Goal: Information Seeking & Learning: Learn about a topic

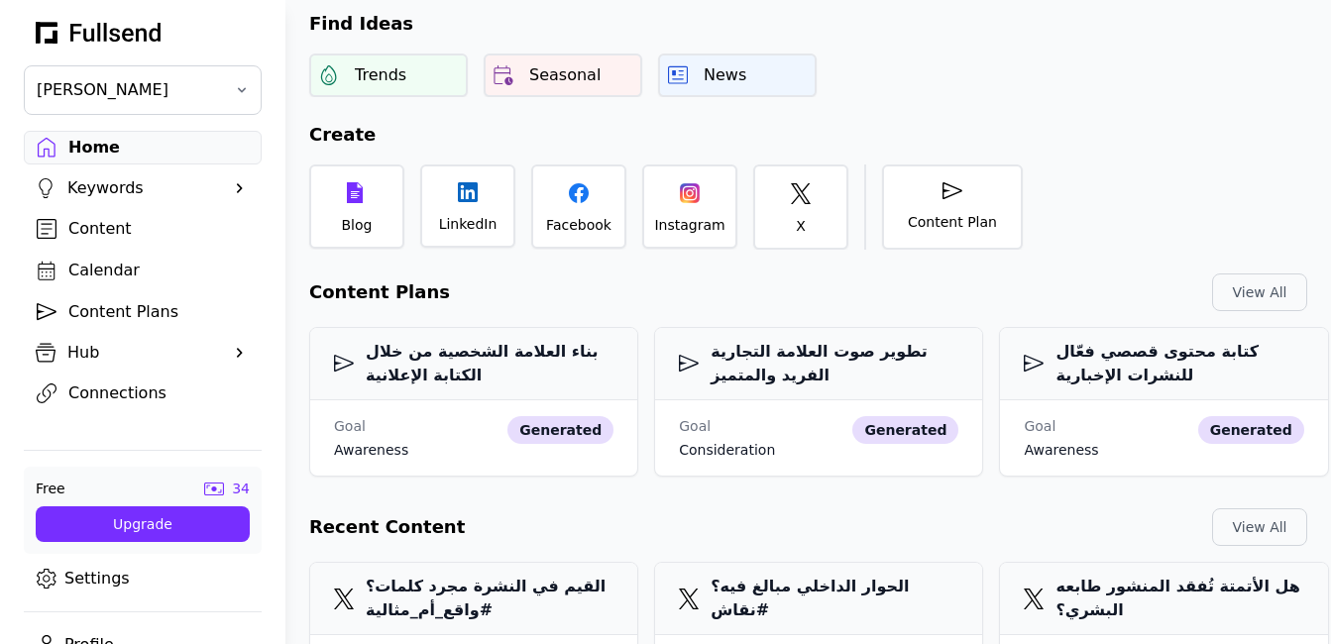
scroll to position [65, 0]
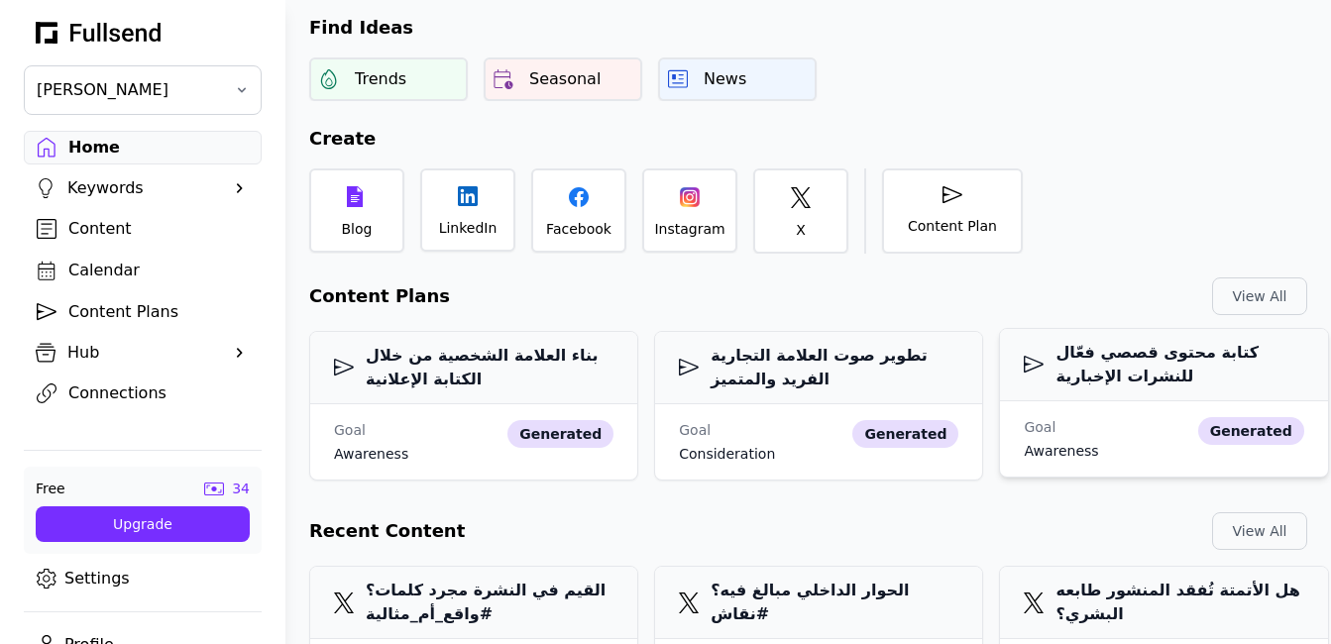
click at [1185, 370] on h3 "كتابة محتوى قصصي فعّال للنشرات الإخبارية" at bounding box center [1163, 365] width 279 height 48
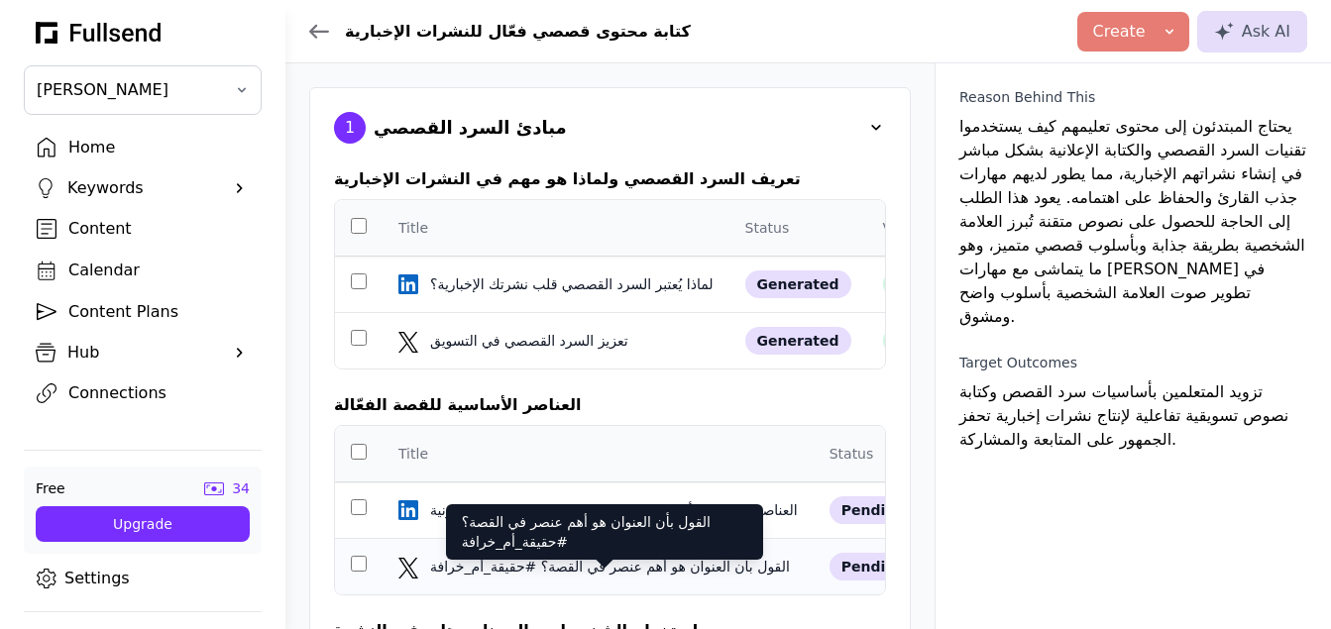
click at [644, 577] on div "القول بأن العنوان هو أهم عنصر في القصة؟ #حقيقة_أم_خرافة" at bounding box center [612, 567] width 364 height 20
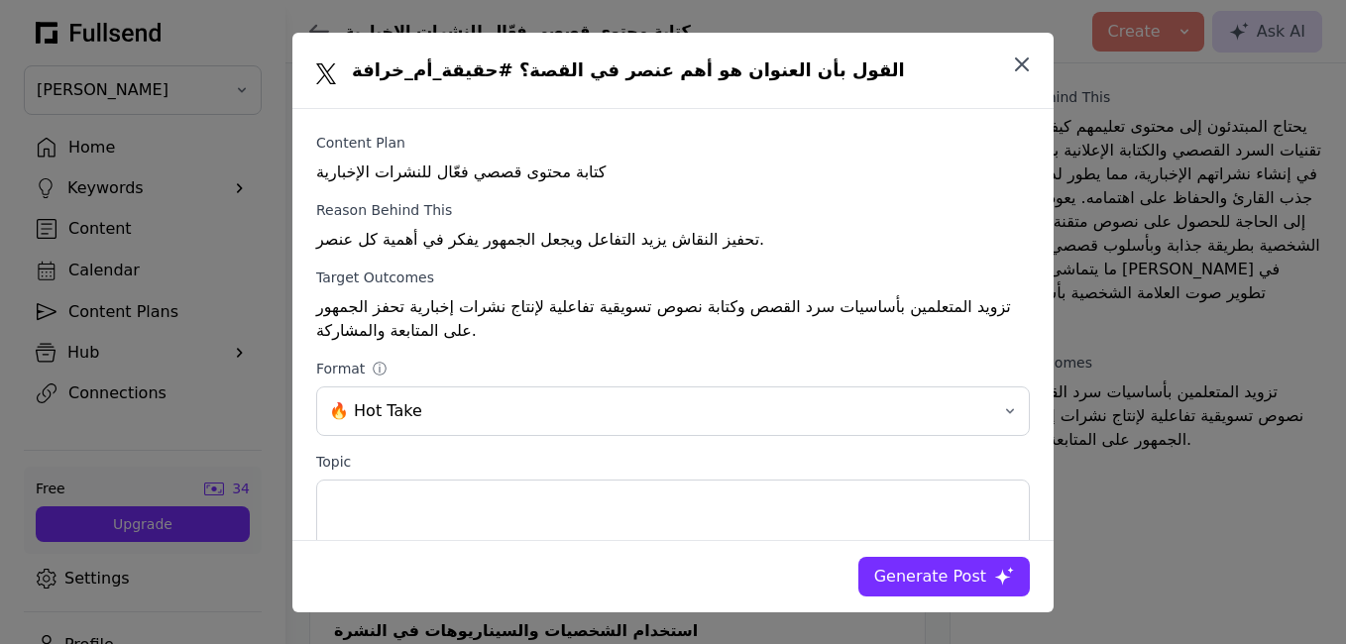
click at [1017, 65] on icon "button" at bounding box center [1022, 65] width 24 height 24
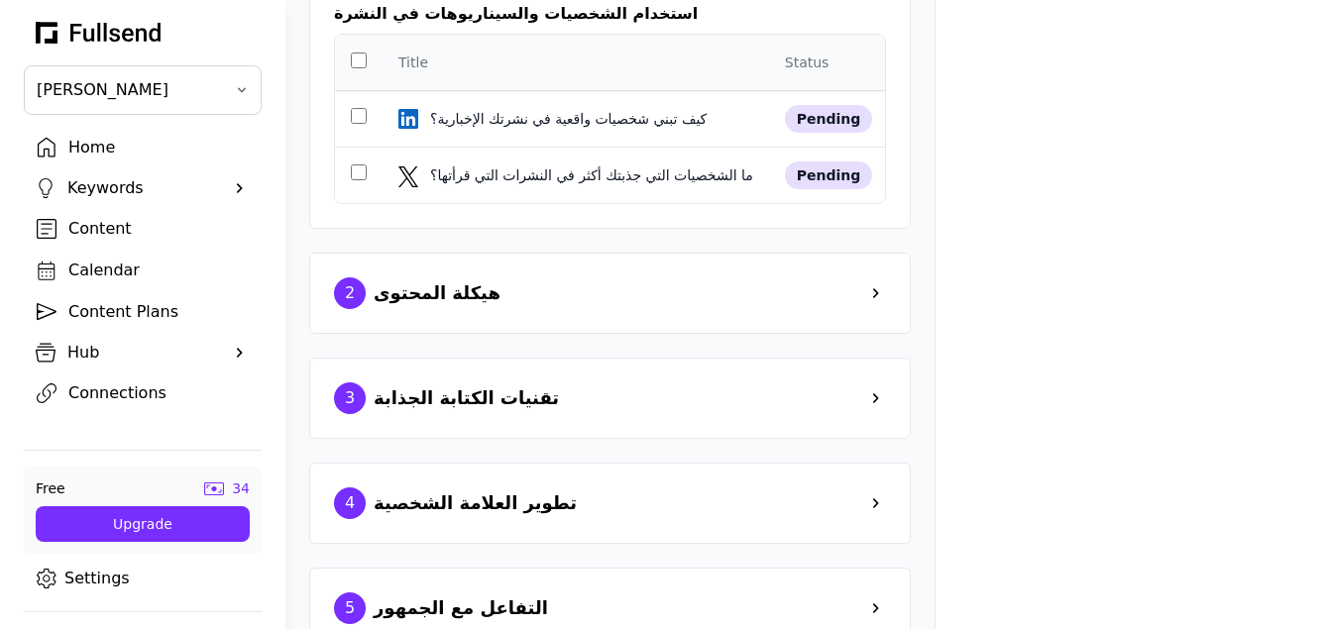
scroll to position [649, 0]
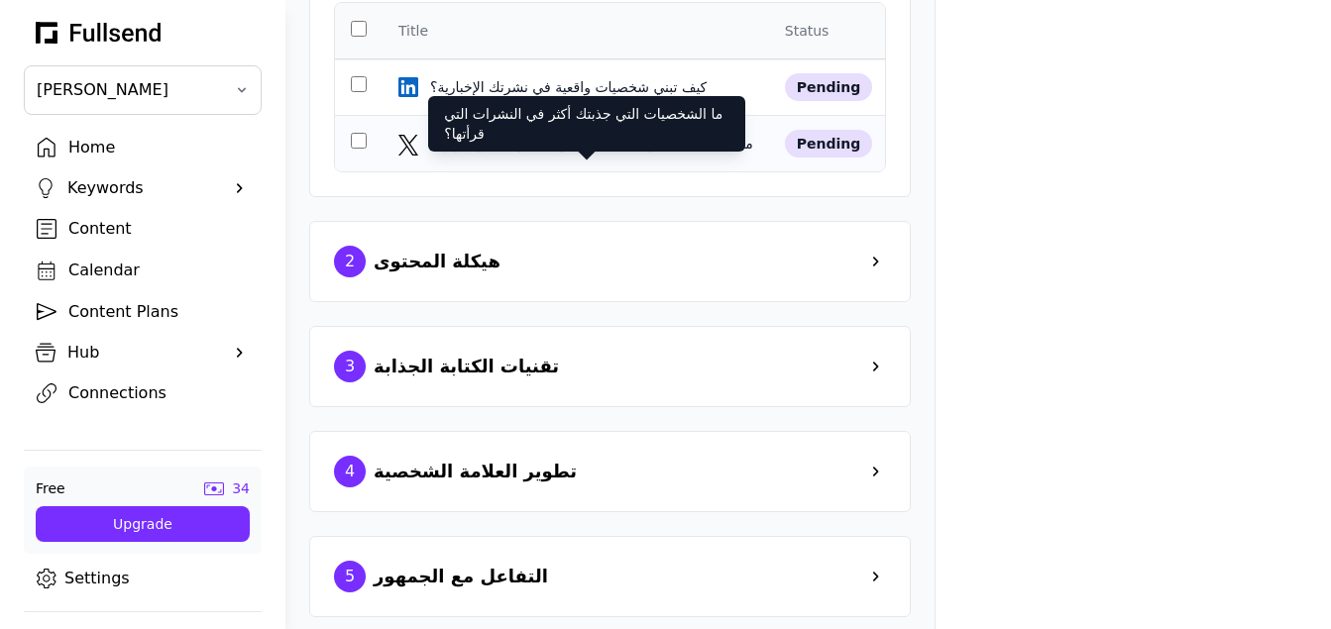
click at [636, 154] on div "ما الشخصيات التي جذبتك أكثر في النشرات التي قرأتها؟" at bounding box center [593, 144] width 327 height 20
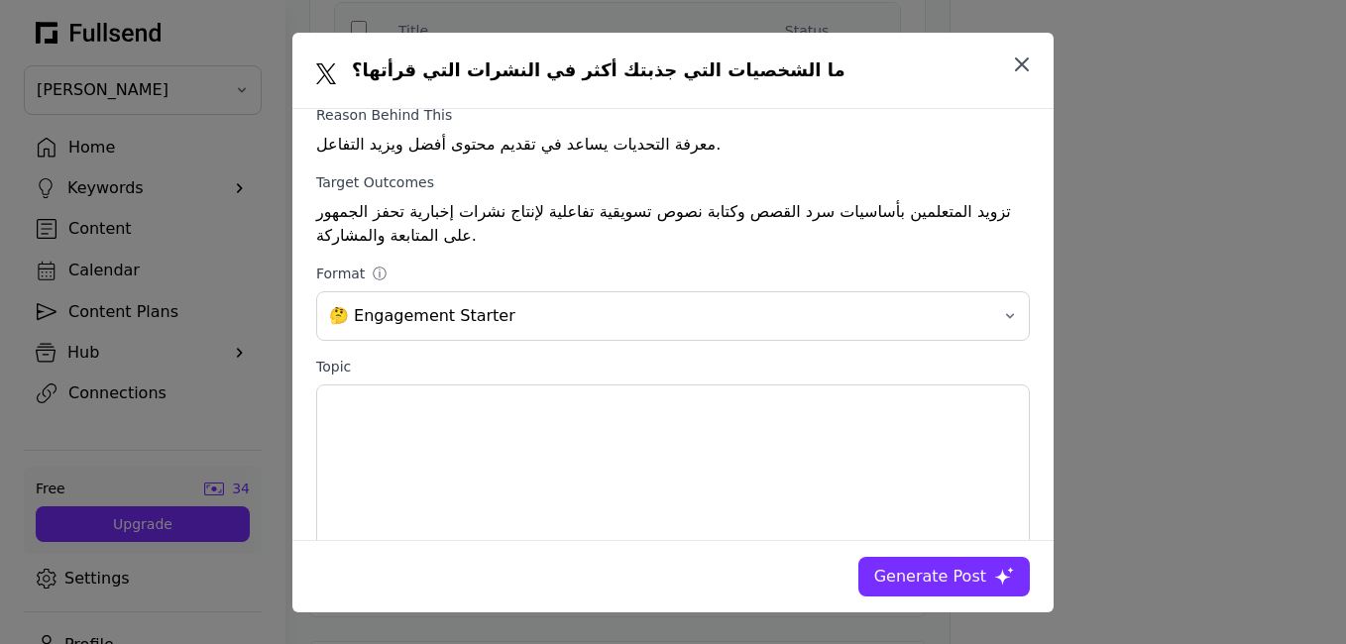
scroll to position [90, 0]
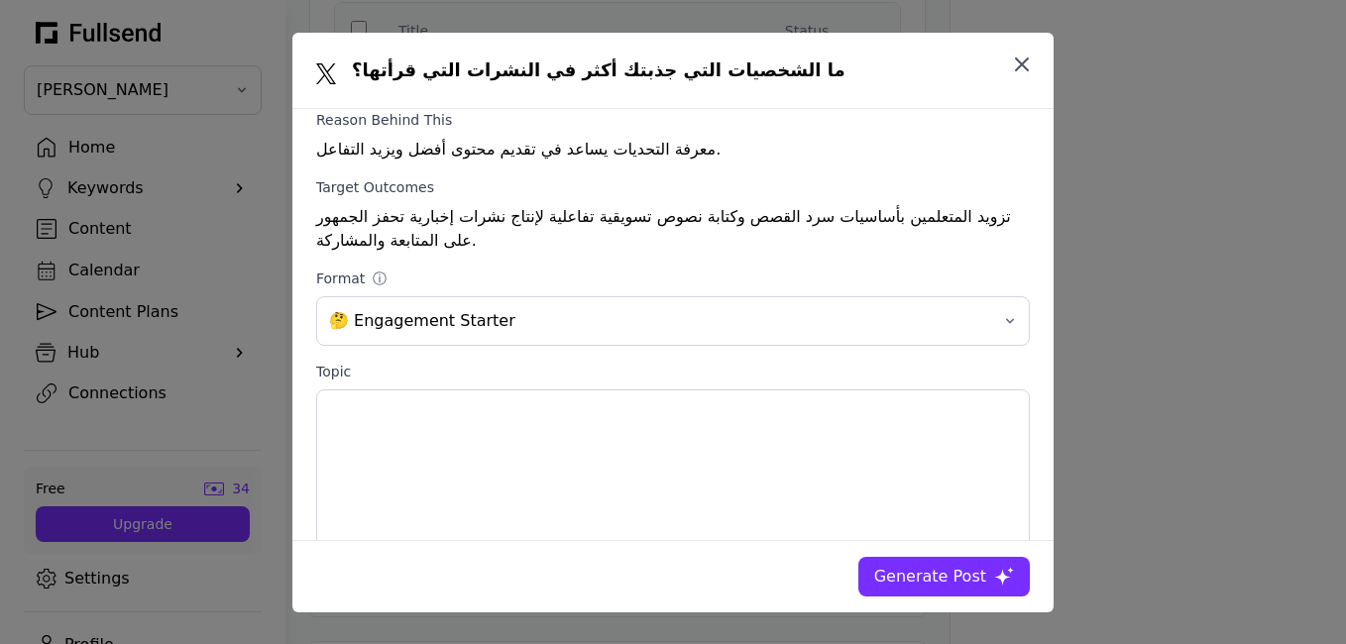
click at [1021, 64] on icon "button" at bounding box center [1022, 64] width 12 height 12
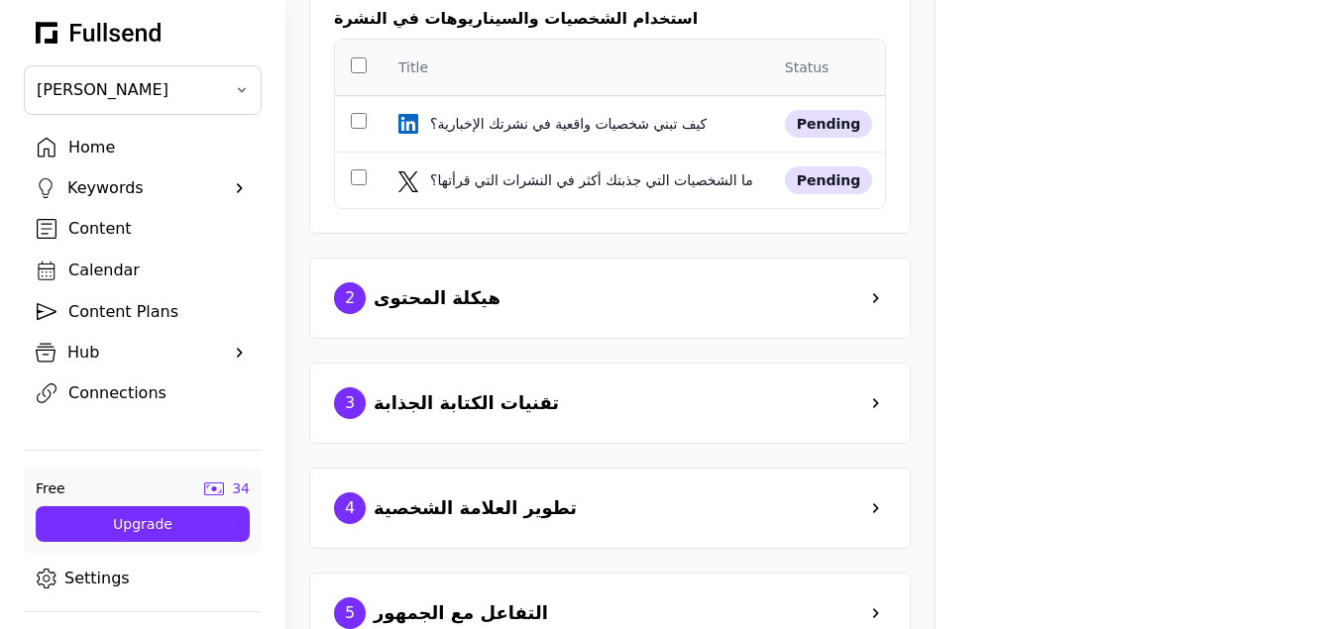
scroll to position [649, 0]
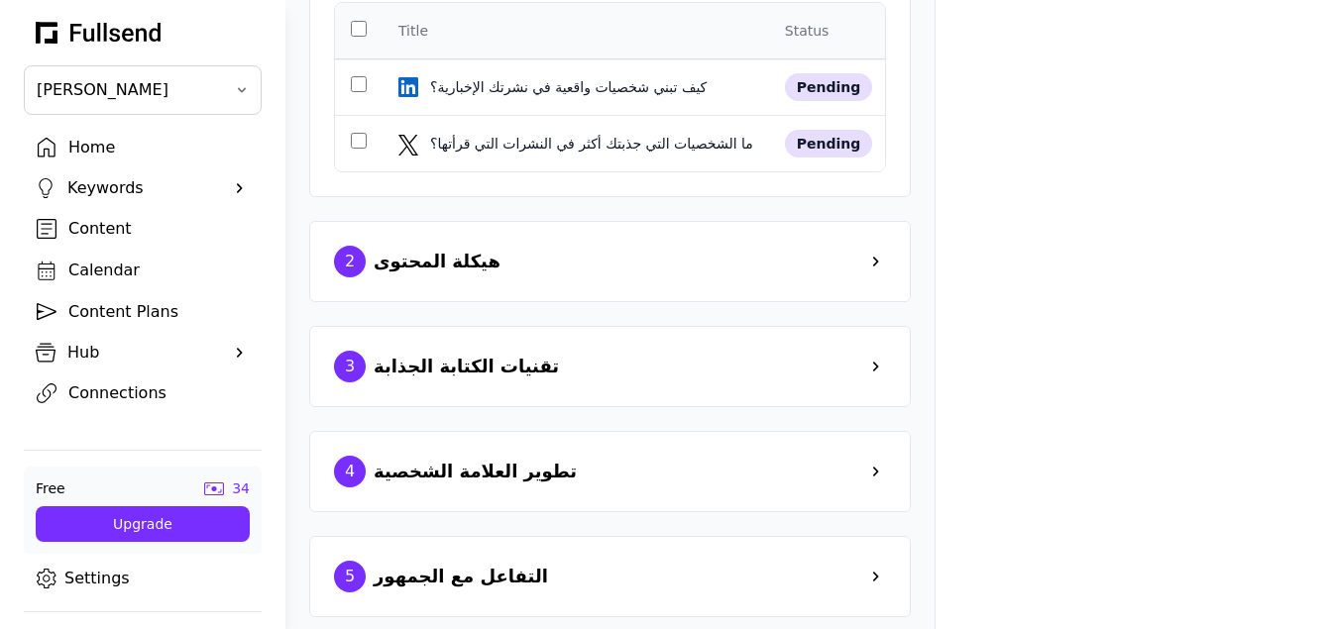
click at [886, 272] on span at bounding box center [876, 262] width 20 height 20
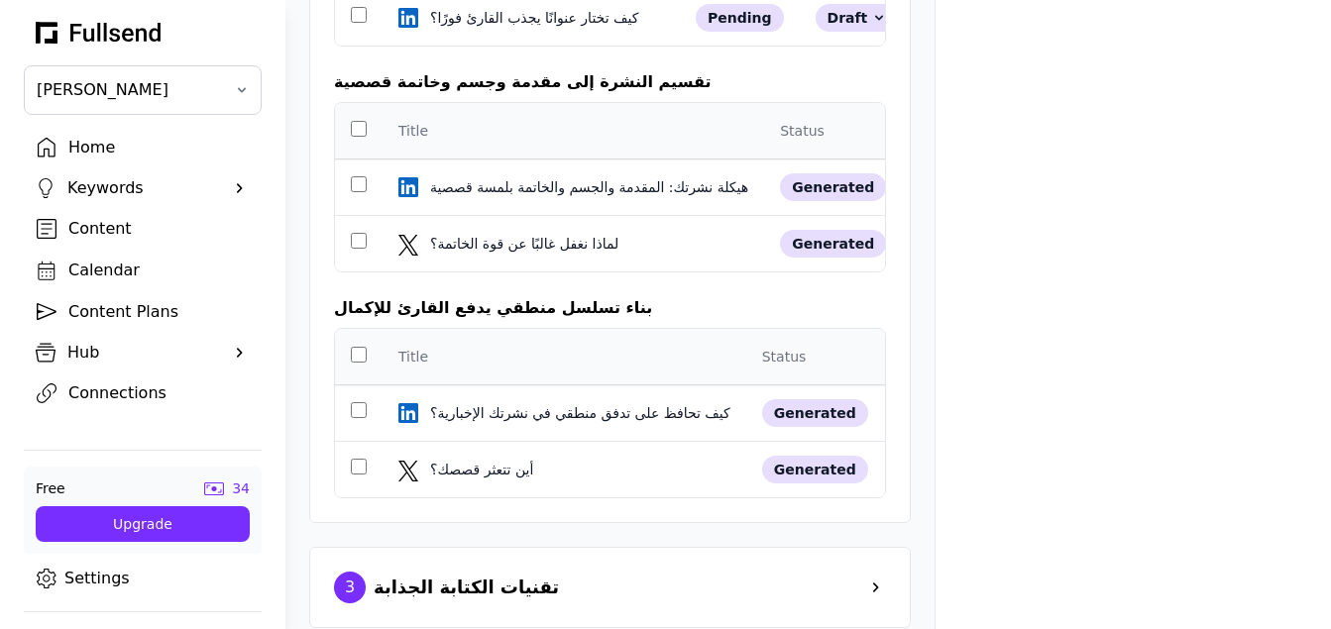
scroll to position [1067, 0]
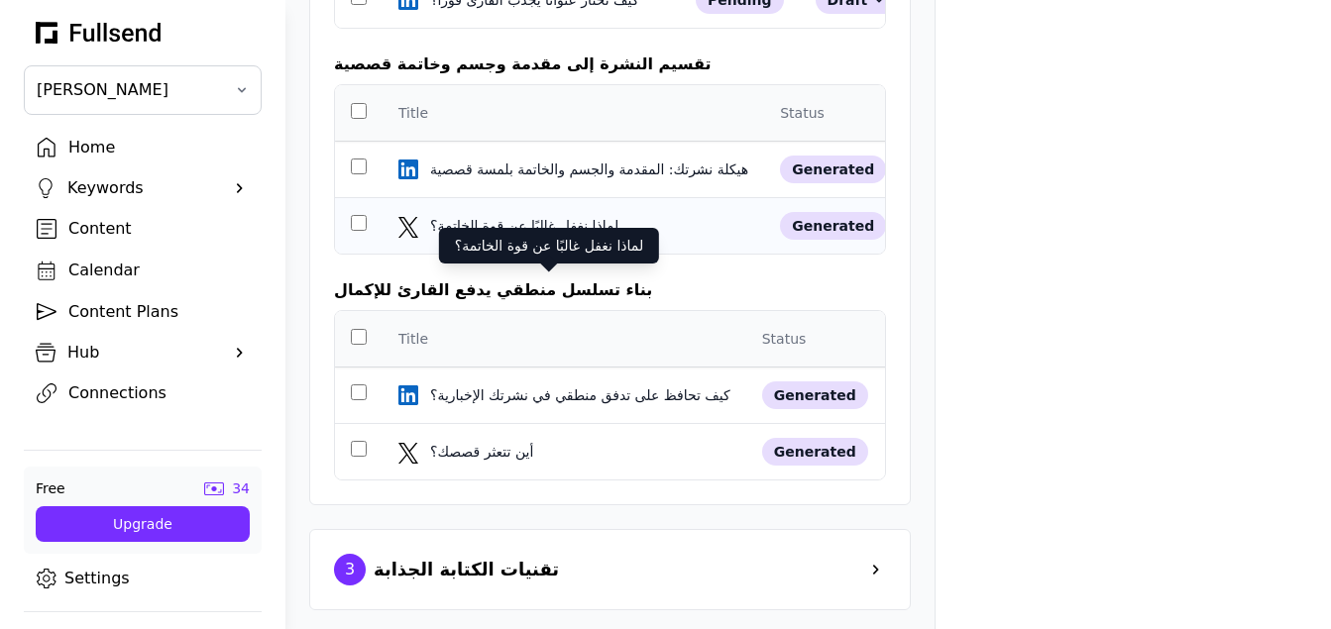
click at [606, 236] on div "لماذا نغفل غالبًا عن قوة الخاتمة؟" at bounding box center [549, 226] width 238 height 20
select select "**"
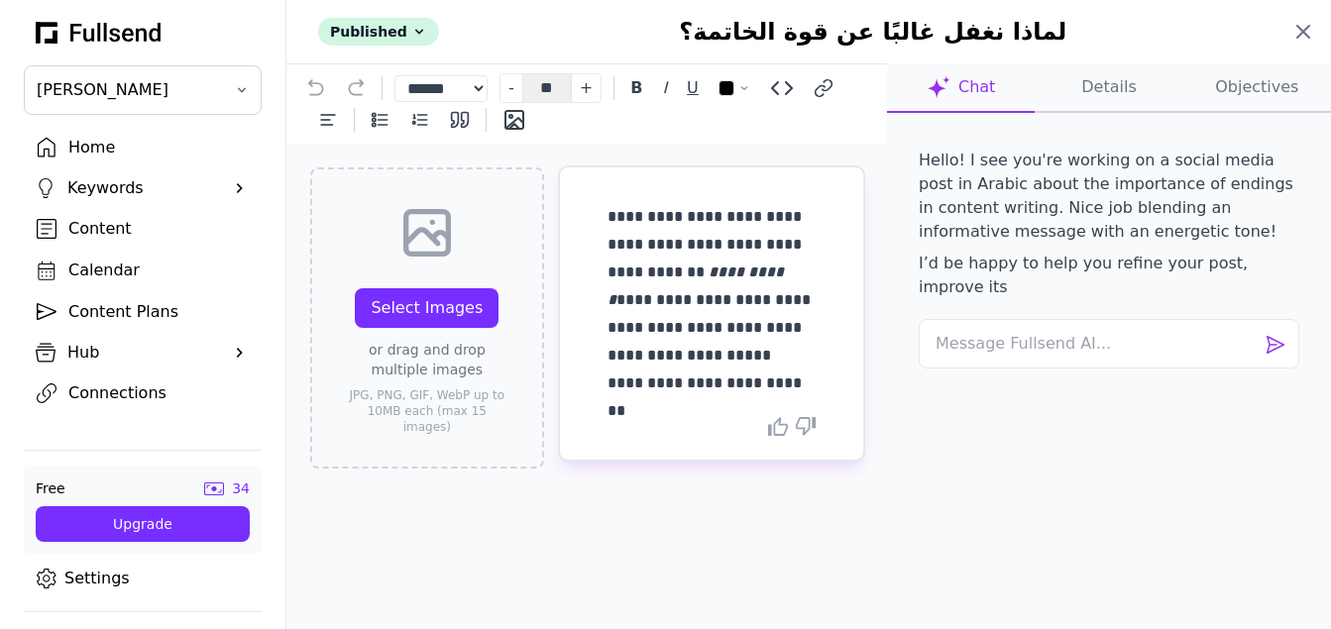
click at [1302, 33] on icon at bounding box center [1303, 32] width 12 height 12
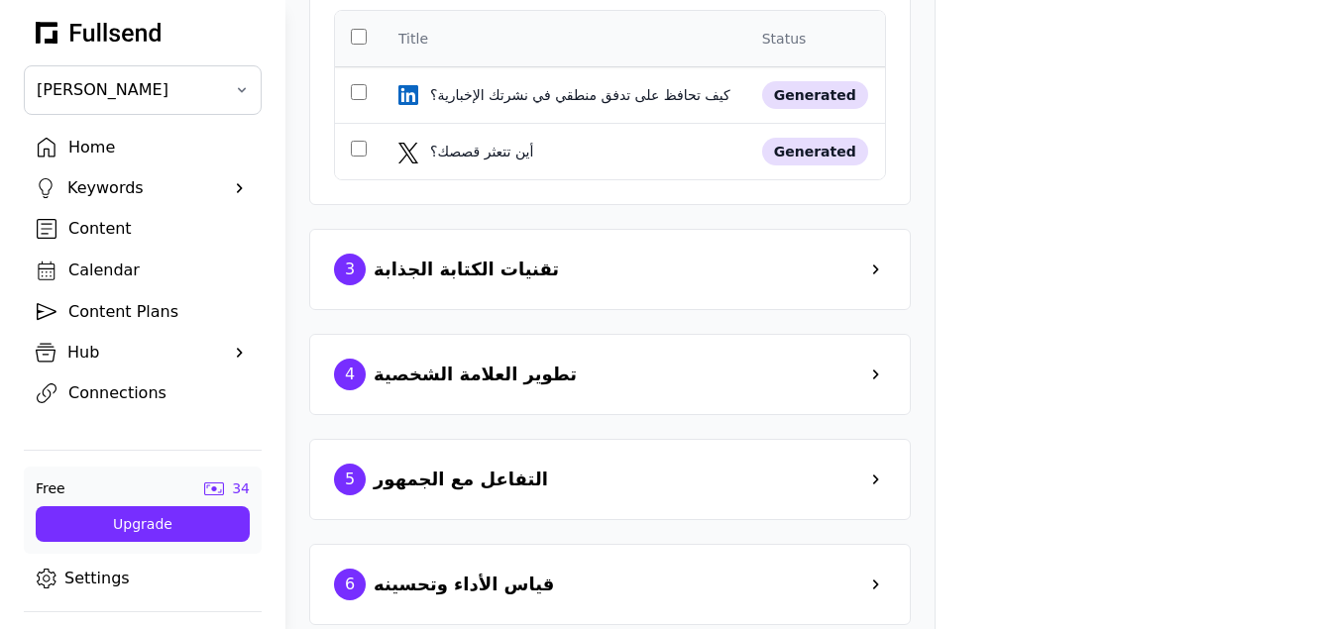
scroll to position [1378, 0]
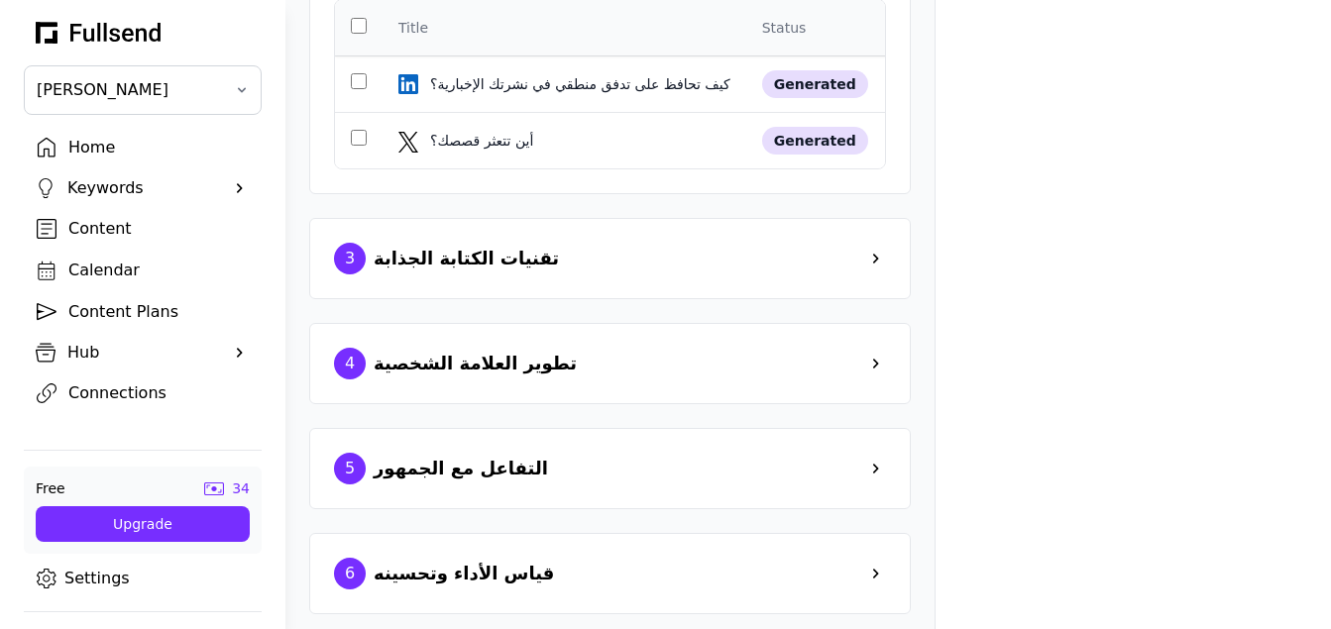
click at [736, 275] on div "3 تقنيات الكتابة الجذابة" at bounding box center [610, 259] width 552 height 32
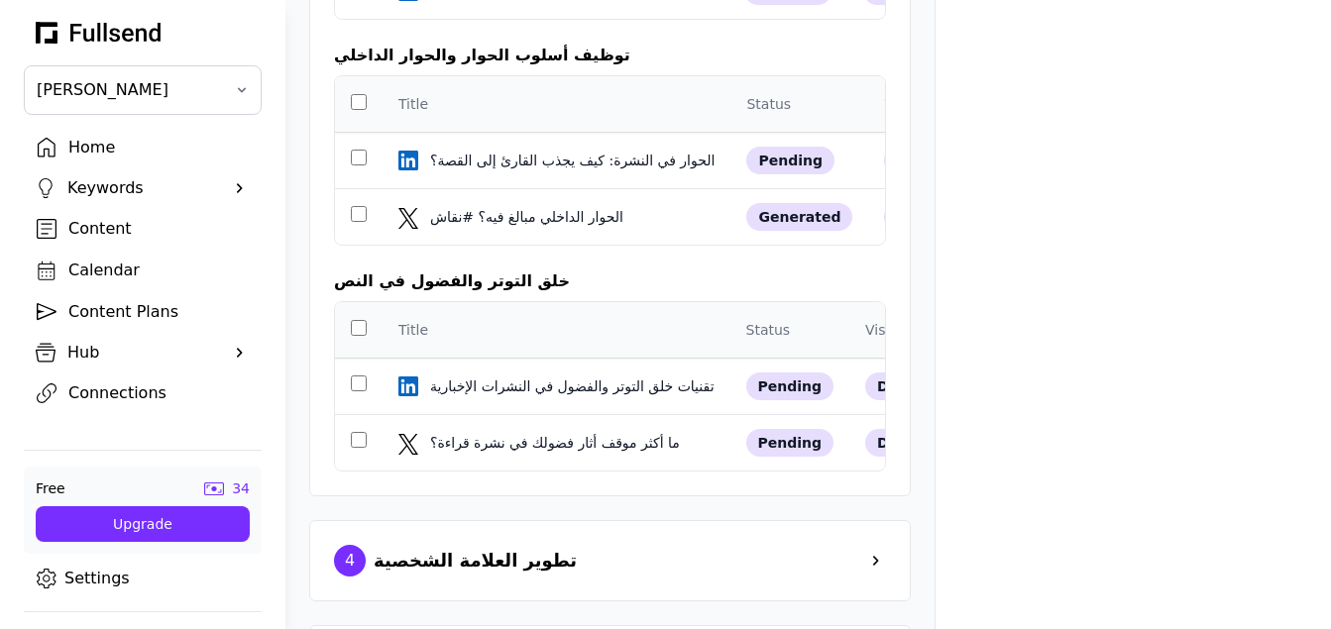
scroll to position [1882, 0]
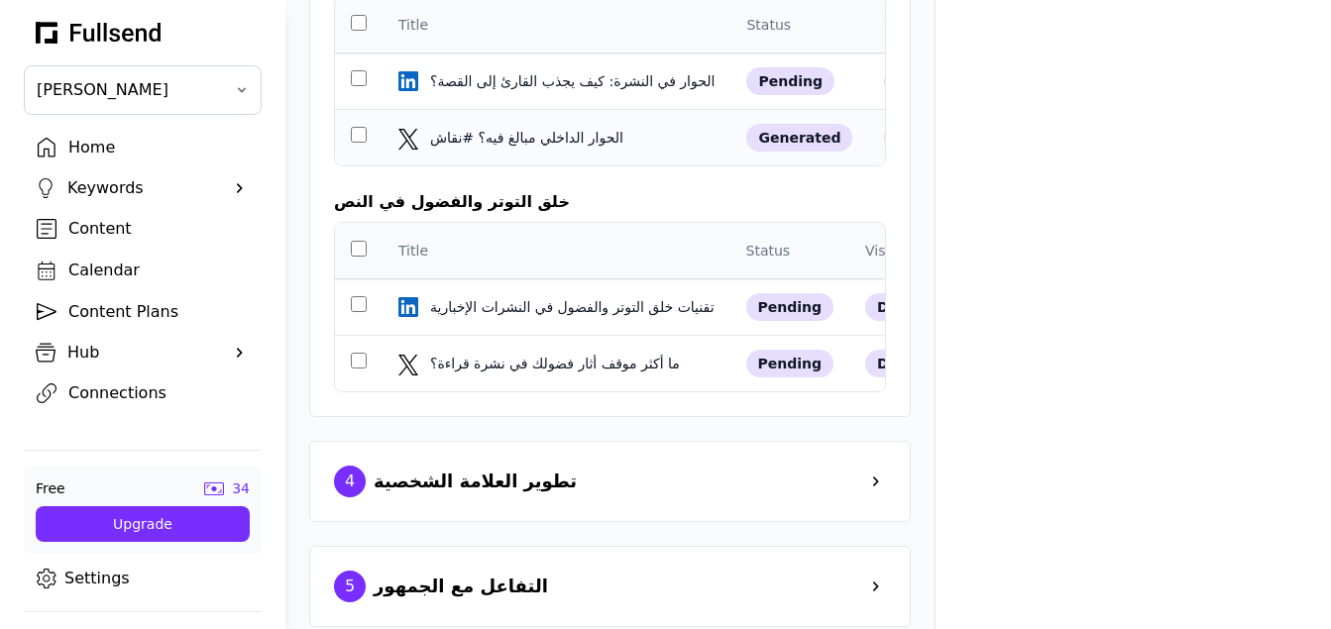
click at [624, 166] on td "الحوار الداخلي مبالغ فيه؟ #نقاش الحوار الداخلي مبالغ فيه؟ #نقاش" at bounding box center [557, 138] width 348 height 56
select select "**"
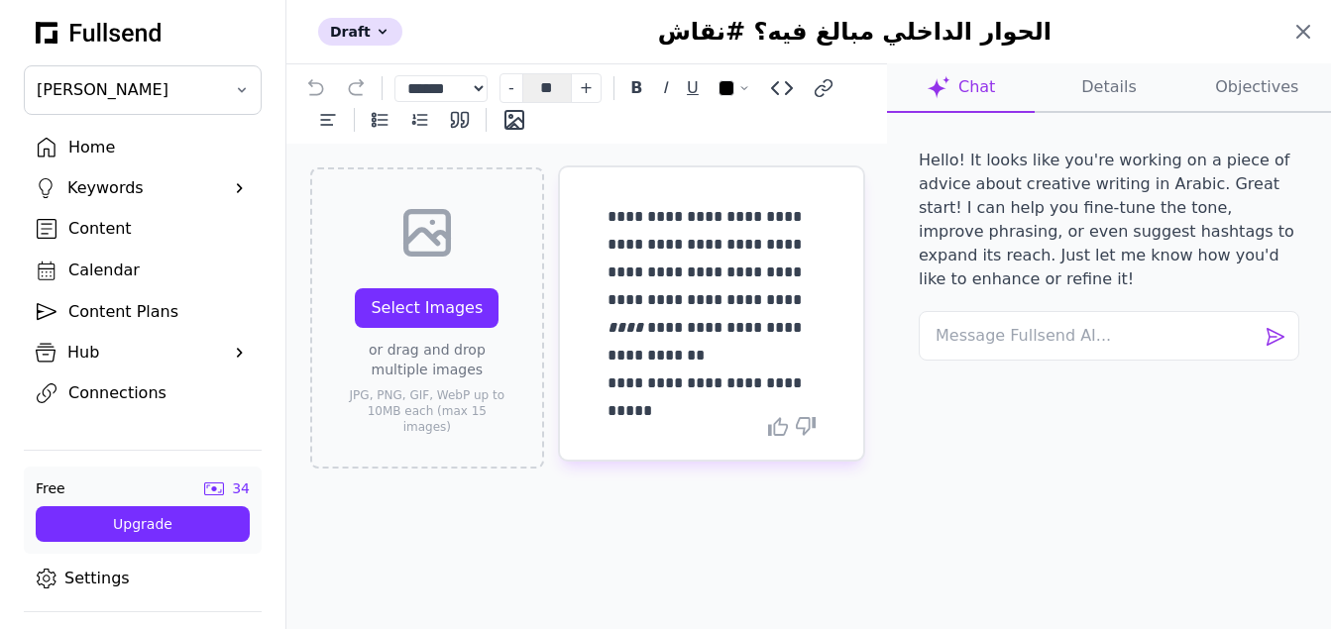
click at [1307, 35] on icon at bounding box center [1303, 32] width 12 height 12
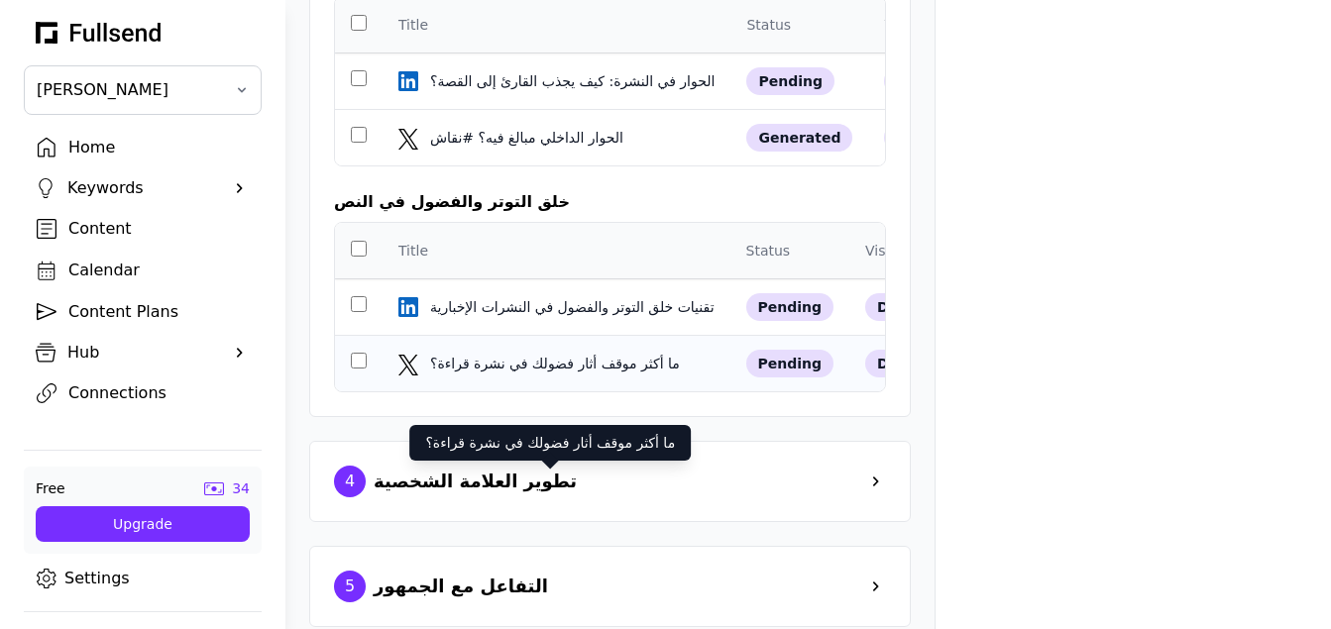
click at [618, 374] on div "ما أكثر موقف أثار فضولك في نشرة قراءة؟" at bounding box center [557, 364] width 254 height 20
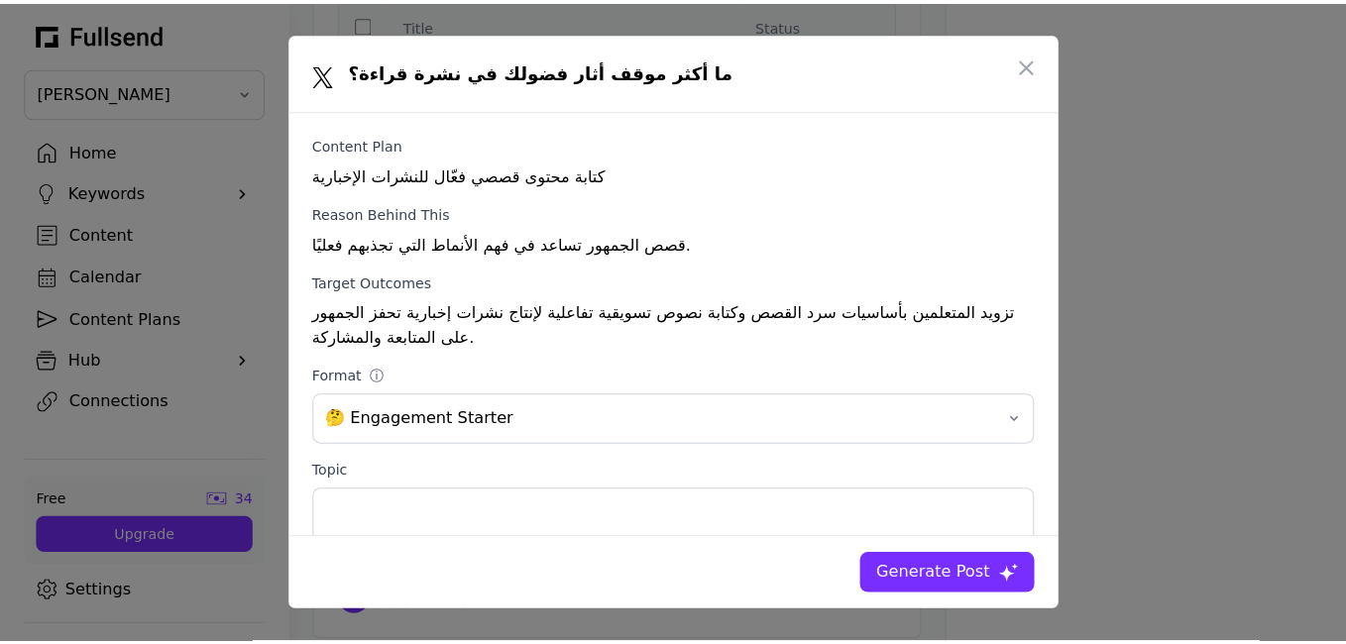
scroll to position [0, 0]
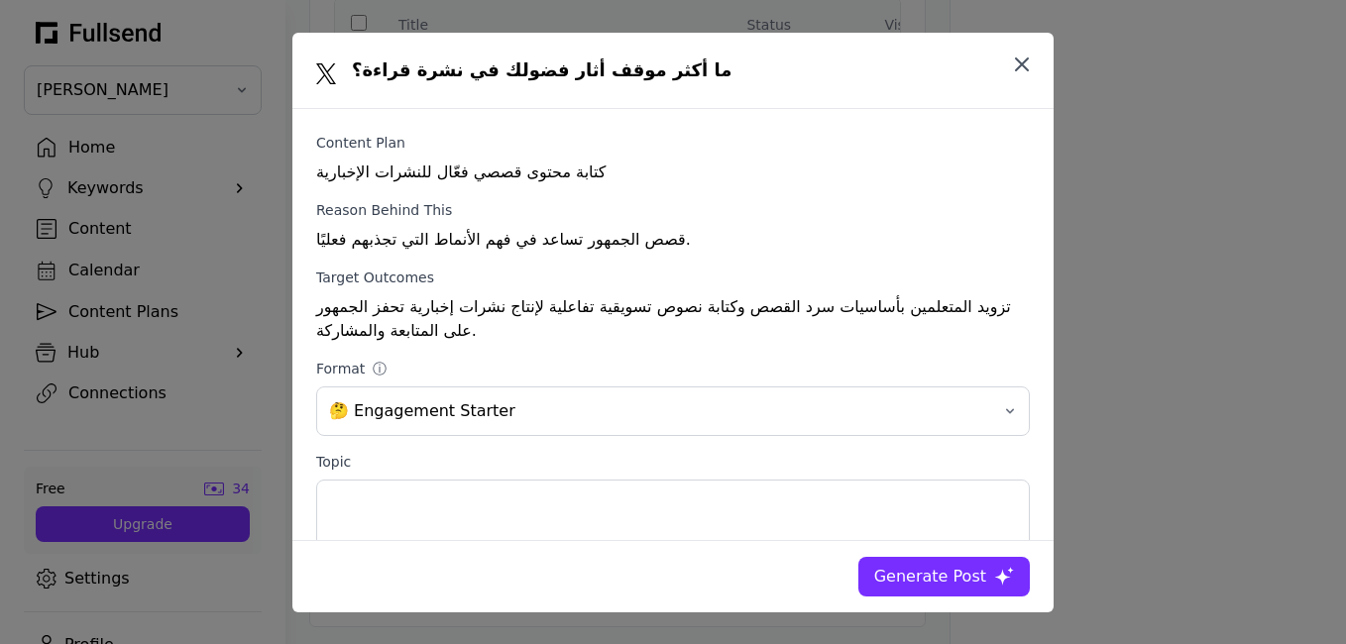
click at [1022, 68] on icon "button" at bounding box center [1022, 65] width 24 height 24
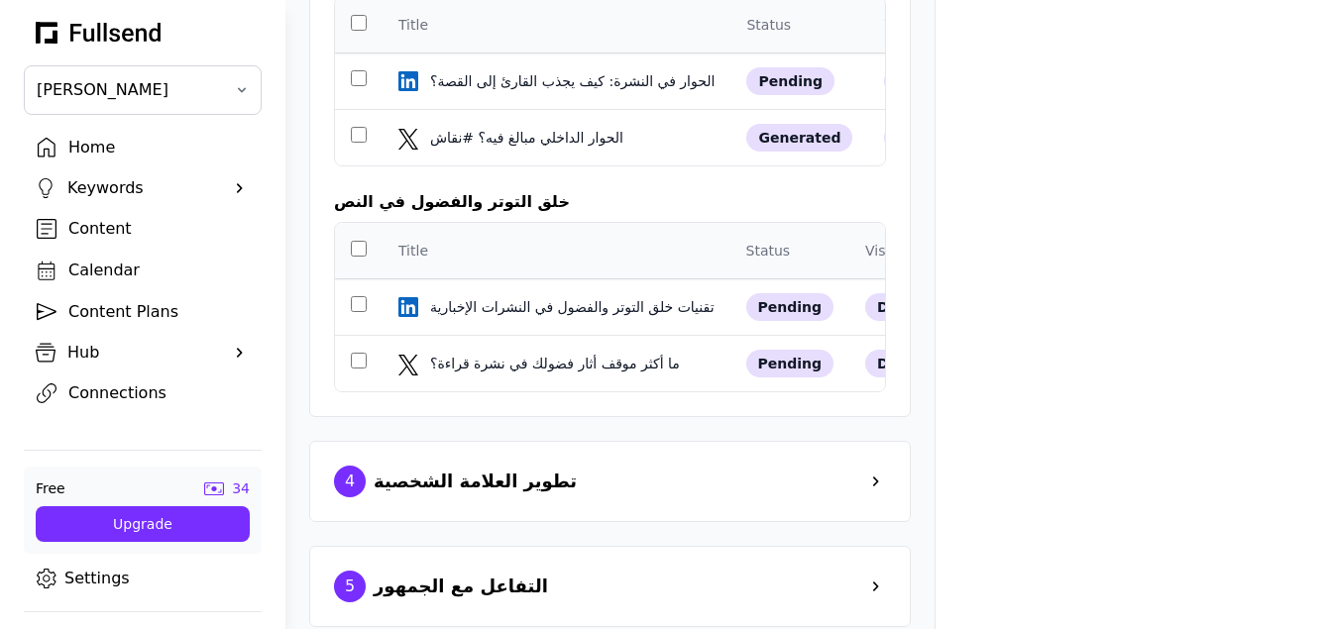
scroll to position [2143, 0]
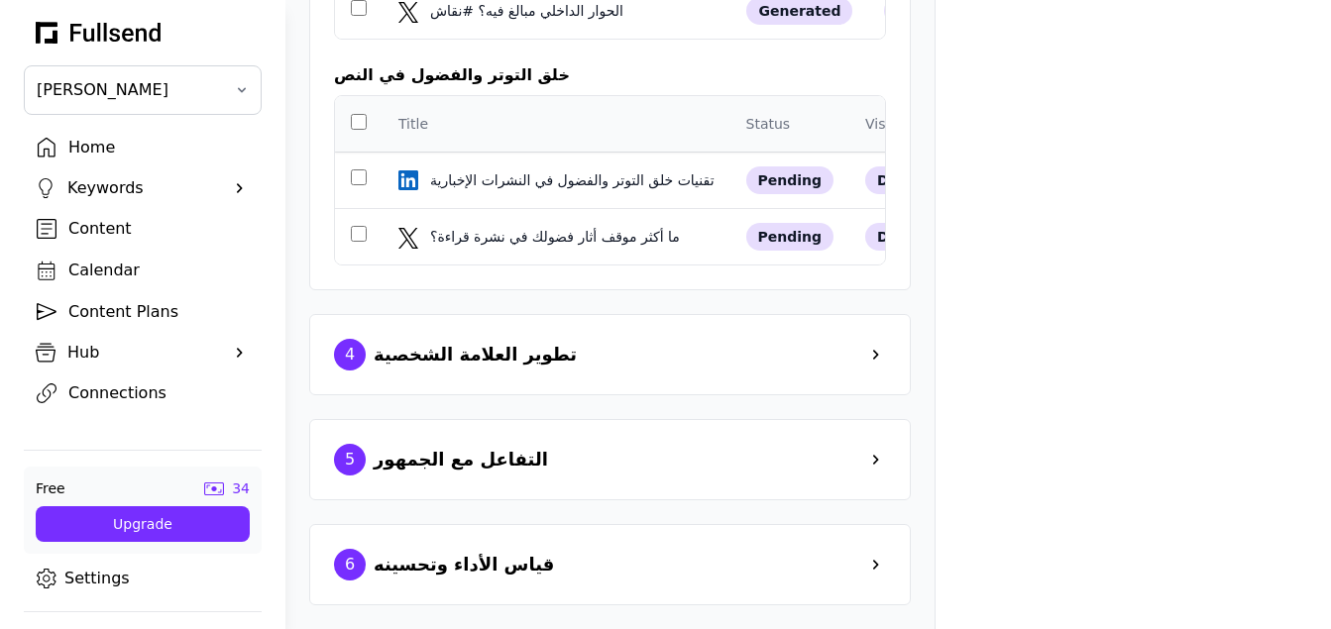
click at [690, 346] on div "4 تطوير العلامة الشخصية" at bounding box center [610, 355] width 552 height 32
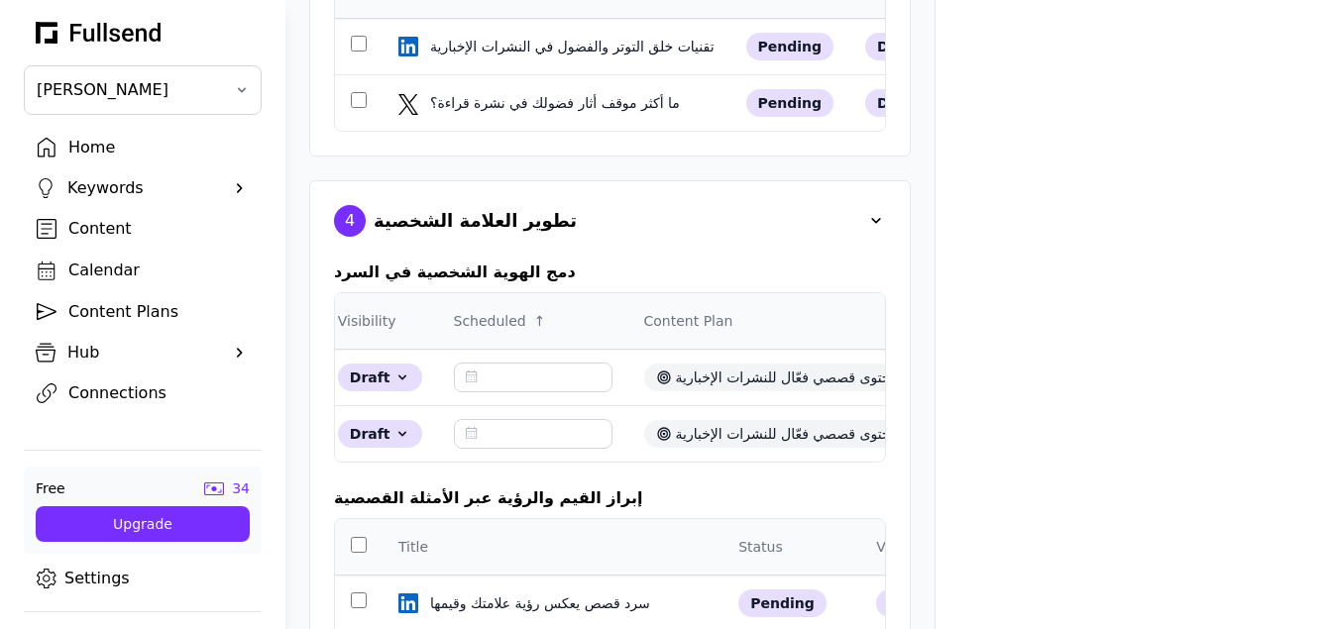
scroll to position [0, 884]
